Goal: Information Seeking & Learning: Learn about a topic

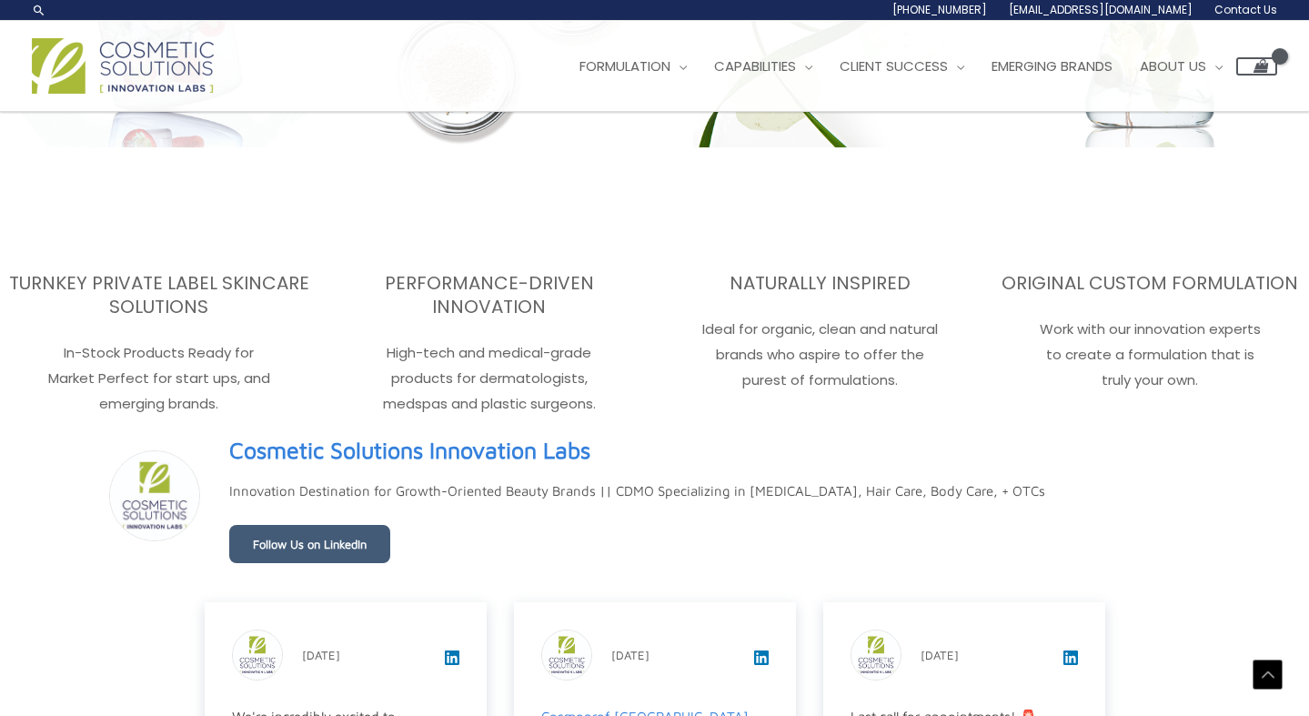
scroll to position [2699, 0]
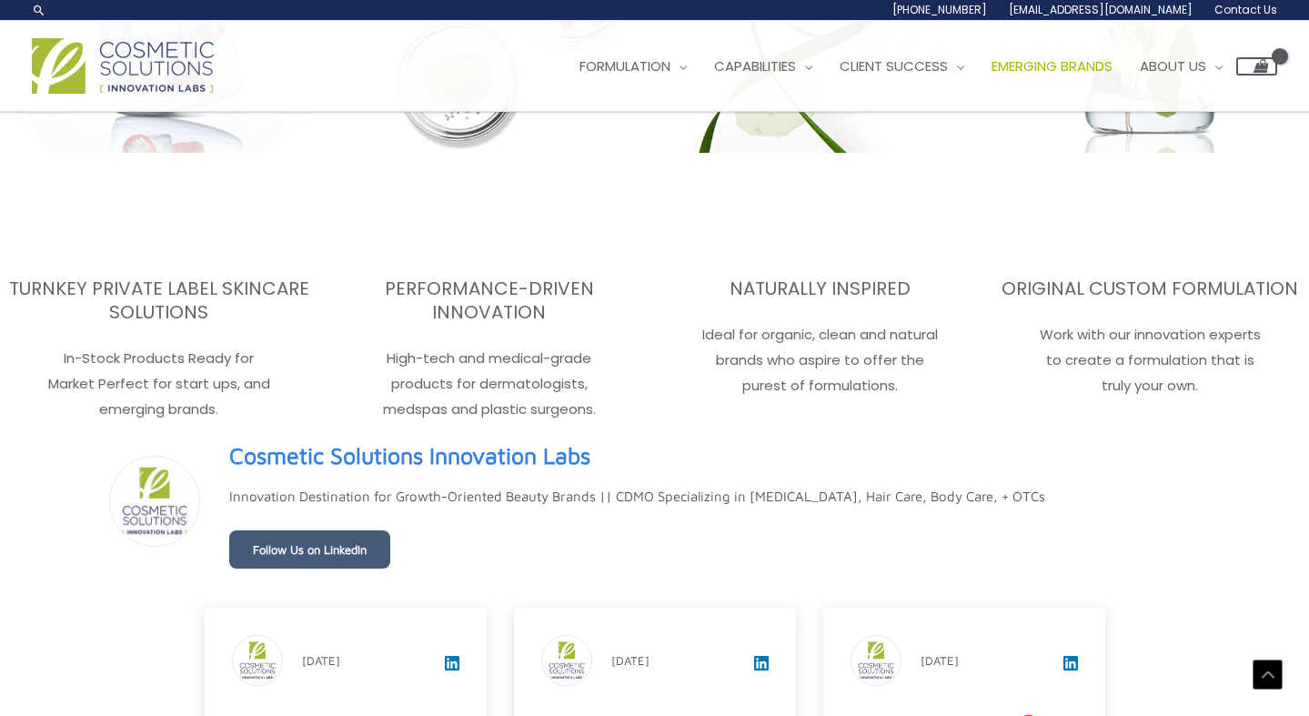
click at [1075, 61] on span "Emerging Brands" at bounding box center [1052, 65] width 121 height 19
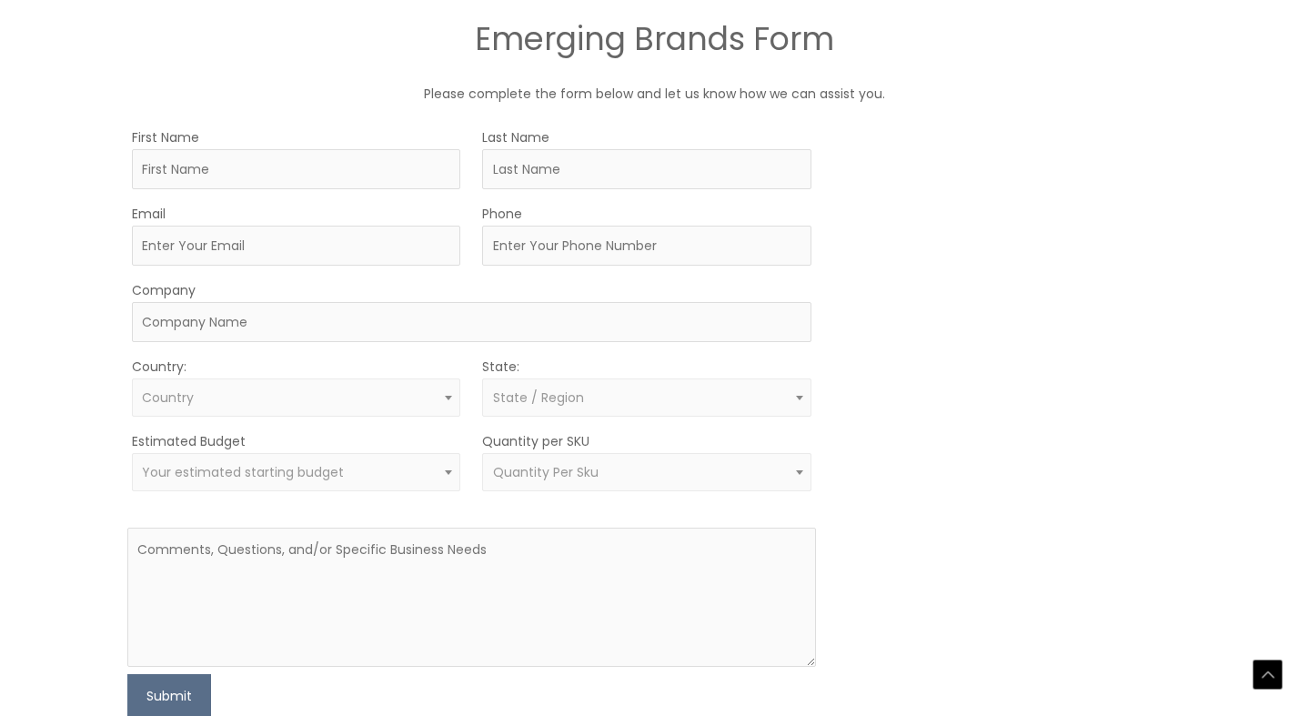
scroll to position [1019, 0]
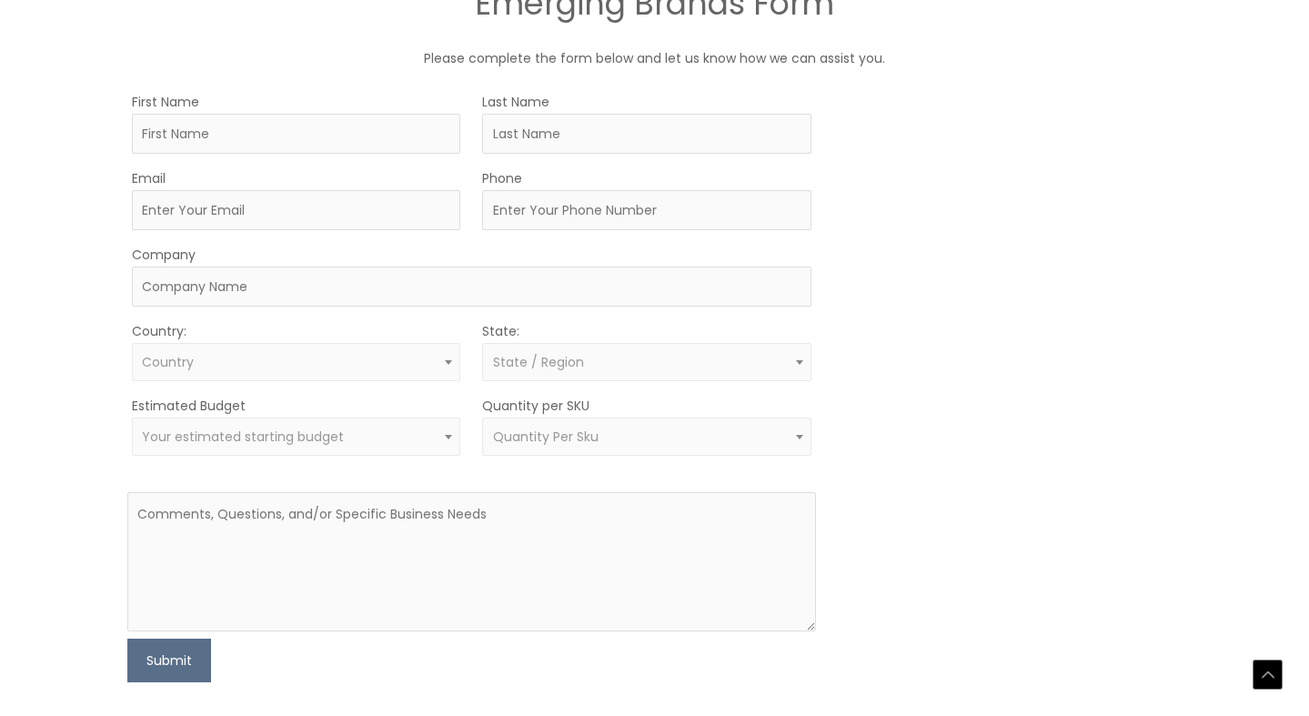
click at [676, 437] on span "Quantity Per Sku" at bounding box center [647, 437] width 308 height 17
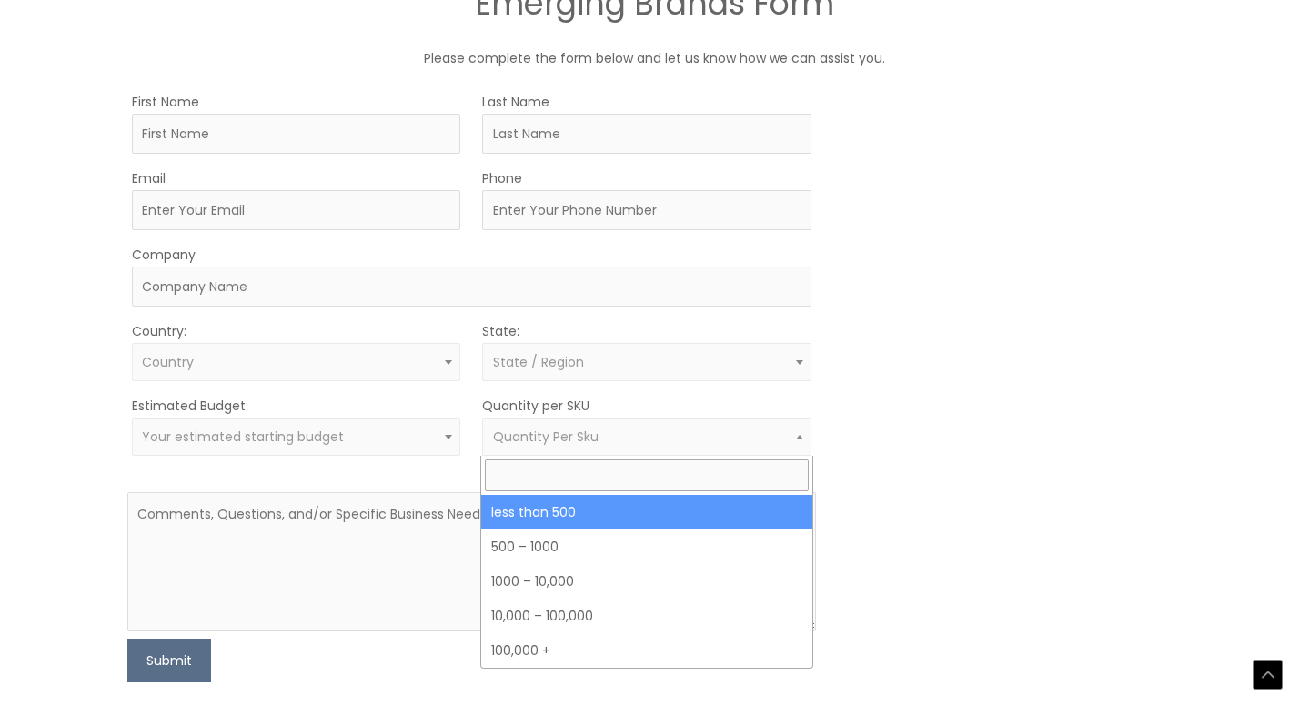
click at [1068, 288] on div "MOQ TRIGGER STEP 2 TRIGGER" at bounding box center [1010, 386] width 345 height 592
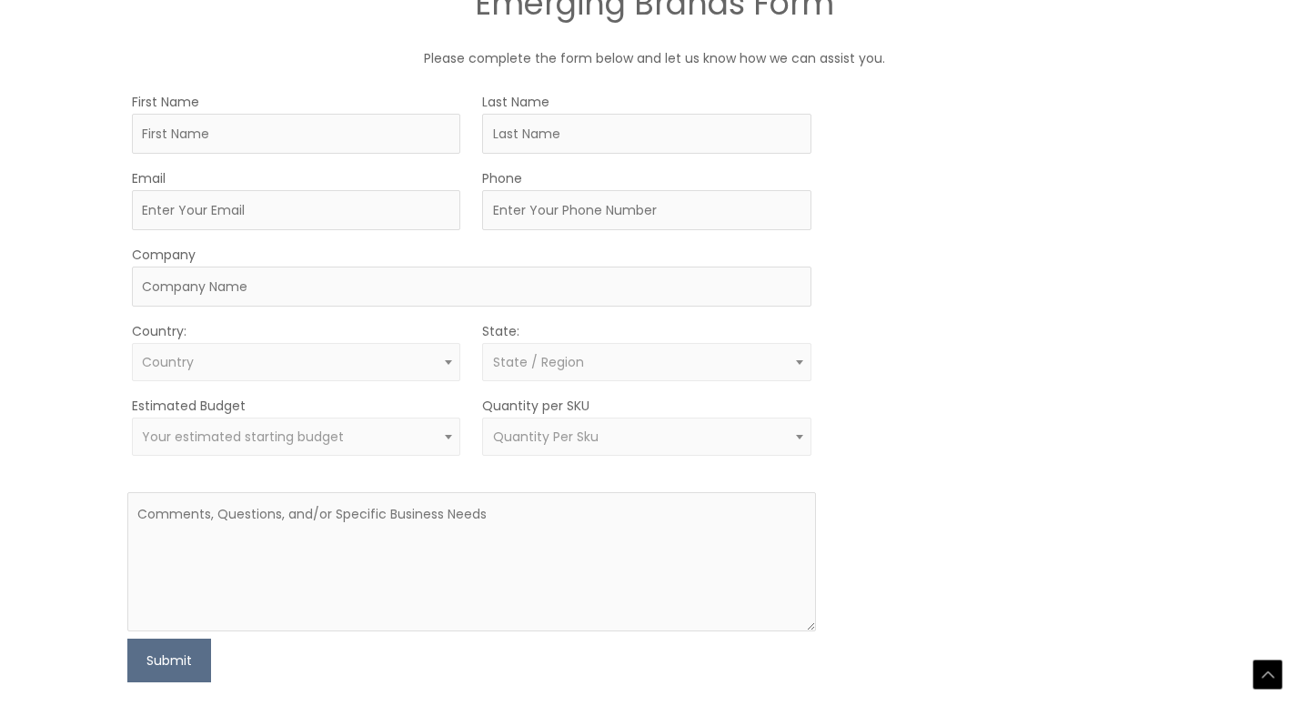
click at [1133, 238] on div "MOQ TRIGGER STEP 2 TRIGGER" at bounding box center [1010, 386] width 345 height 592
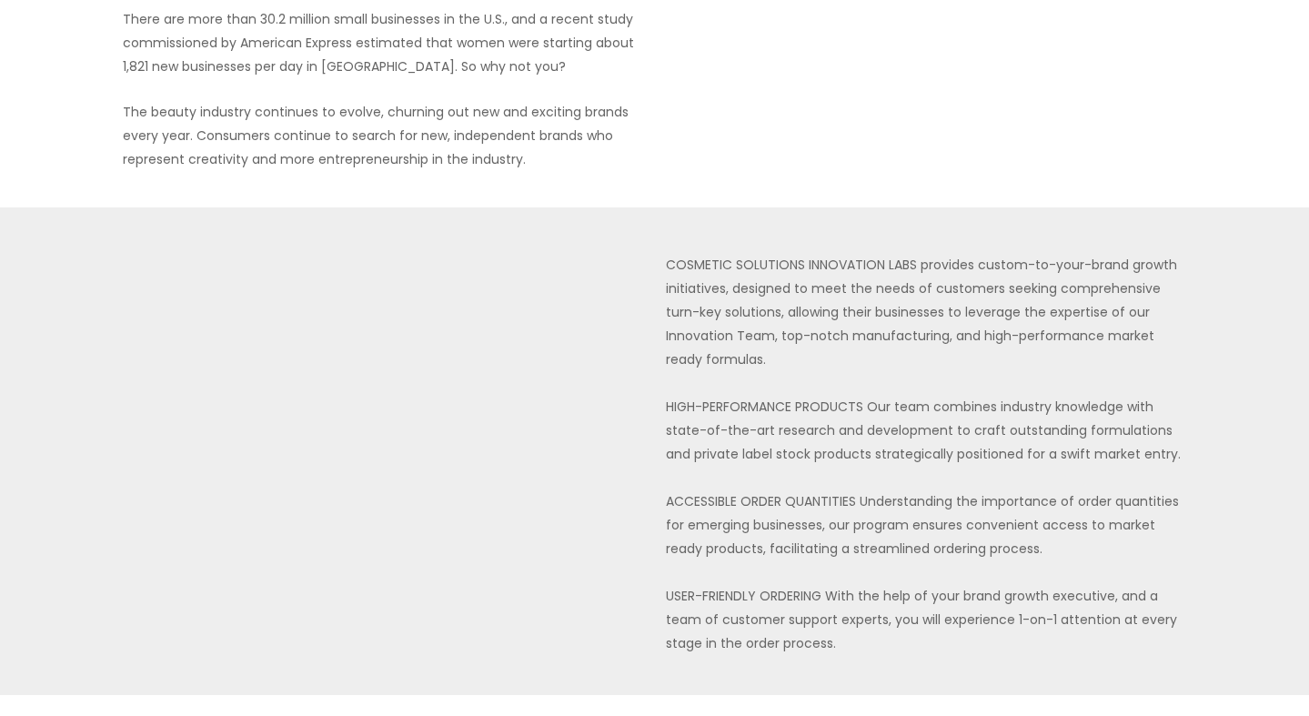
scroll to position [0, 0]
